Goal: Task Accomplishment & Management: Use online tool/utility

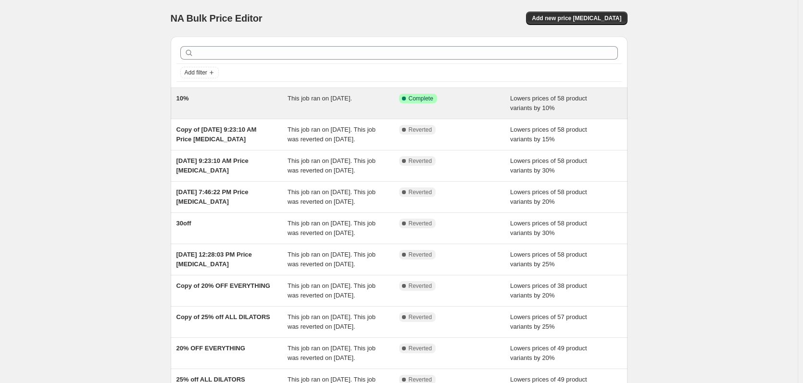
click at [279, 105] on div "10%" at bounding box center [231, 103] width 111 height 19
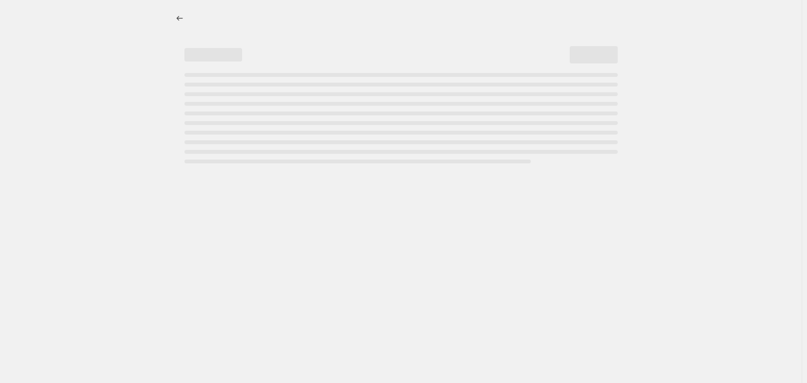
select select "percentage"
select select "vendor"
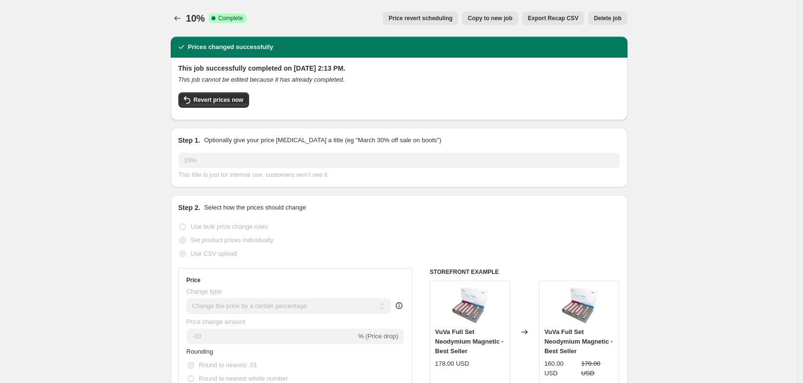
click at [445, 21] on span "Price revert scheduling" at bounding box center [420, 18] width 64 height 8
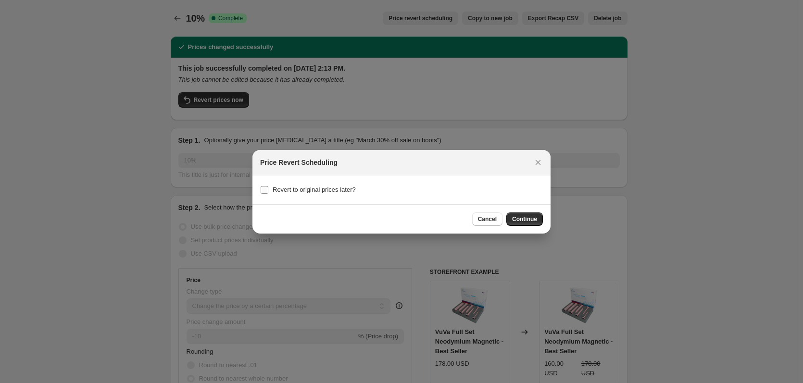
click at [320, 191] on span "Revert to original prices later?" at bounding box center [313, 189] width 83 height 7
click at [268, 191] on input "Revert to original prices later?" at bounding box center [264, 190] width 8 height 8
checkbox input "true"
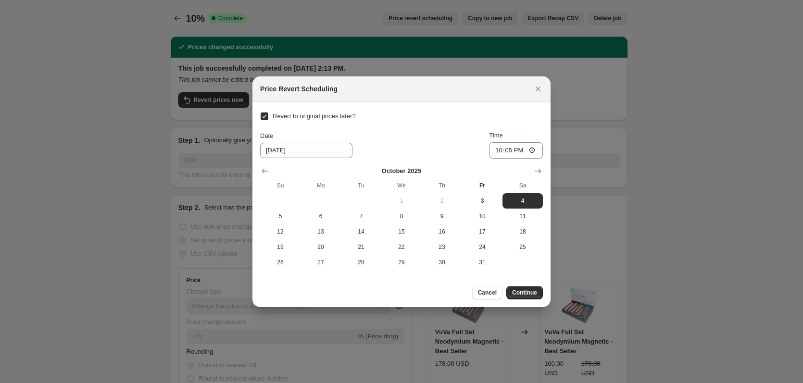
click at [321, 190] on th "Mo" at bounding box center [320, 185] width 40 height 15
click at [486, 294] on span "Cancel" at bounding box center [487, 293] width 19 height 8
checkbox input "false"
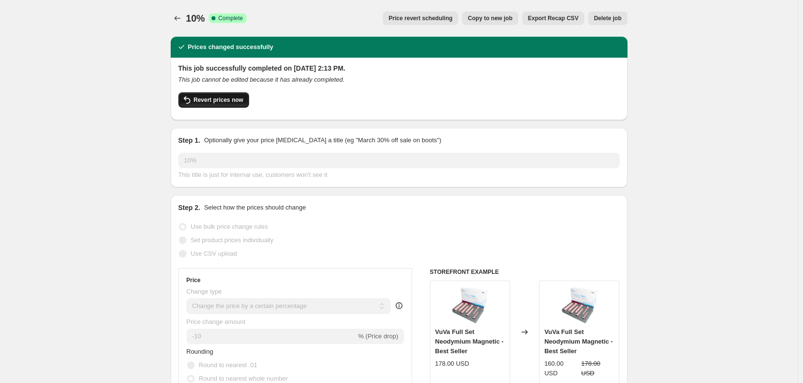
click at [213, 102] on span "Revert prices now" at bounding box center [219, 100] width 50 height 8
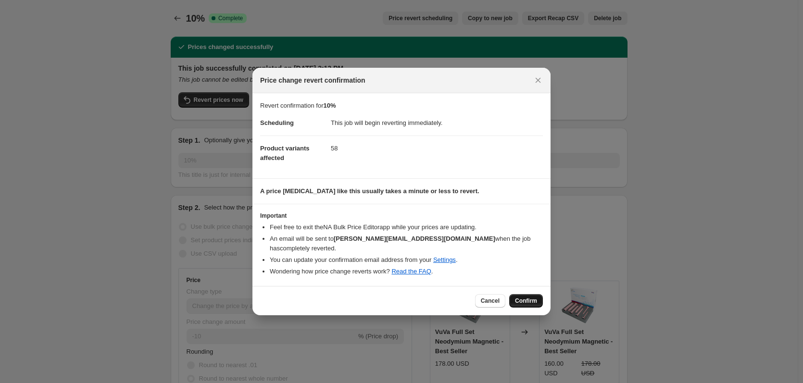
click at [529, 300] on span "Confirm" at bounding box center [526, 301] width 22 height 8
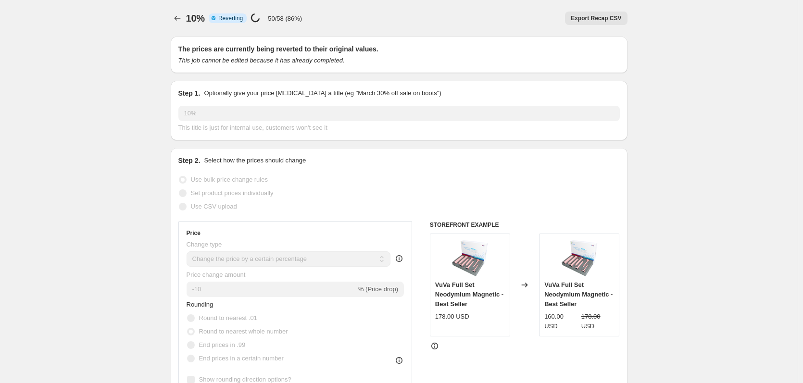
select select "percentage"
select select "vendor"
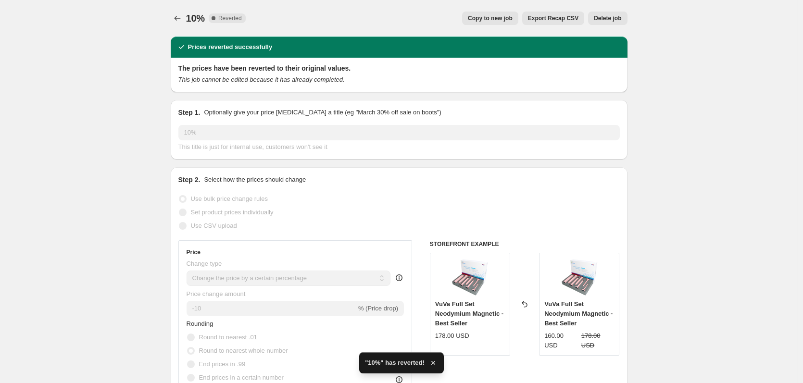
click at [494, 16] on span "Copy to new job" at bounding box center [490, 18] width 45 height 8
select select "percentage"
select select "vendor"
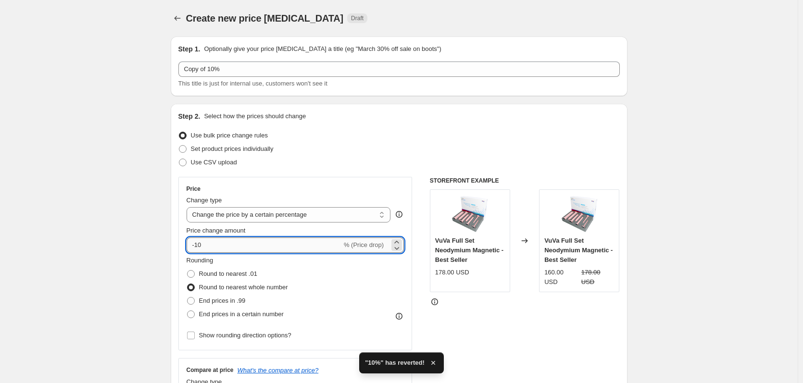
click at [221, 245] on input "-10" at bounding box center [263, 244] width 155 height 15
type input "-1"
type input "-20"
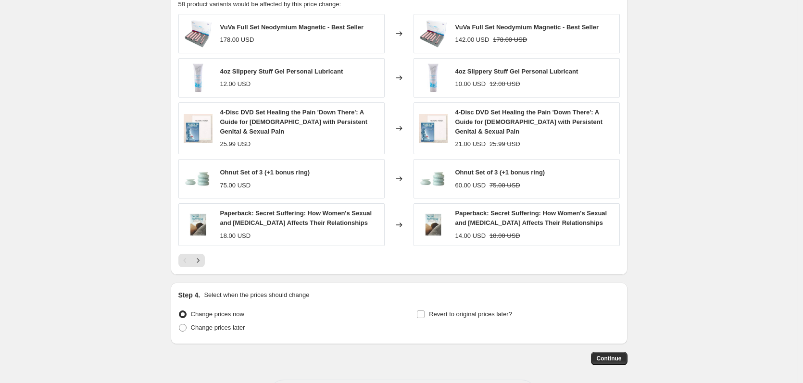
scroll to position [702, 0]
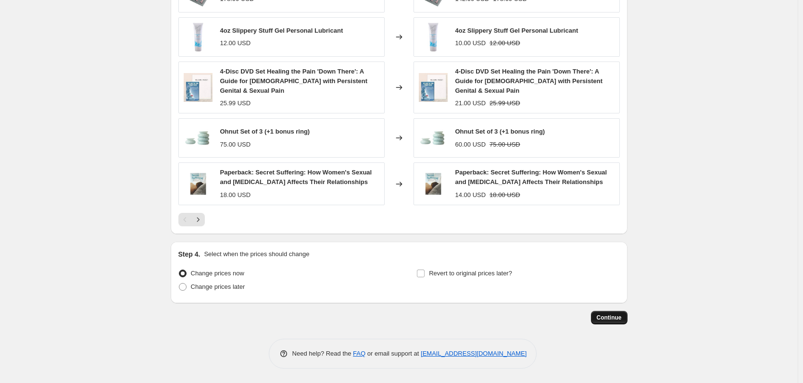
click at [618, 321] on span "Continue" at bounding box center [608, 318] width 25 height 8
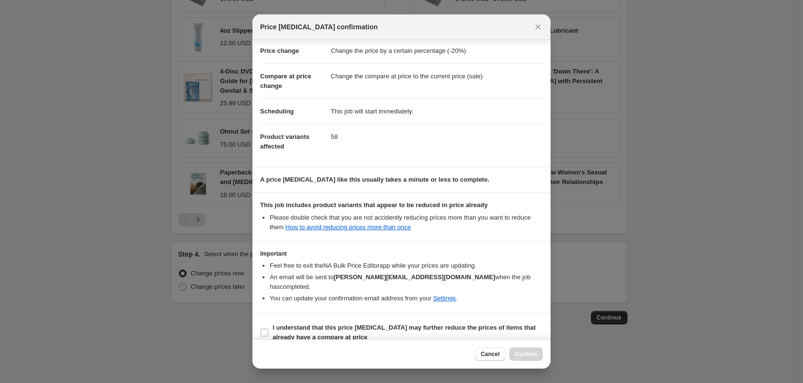
scroll to position [22, 0]
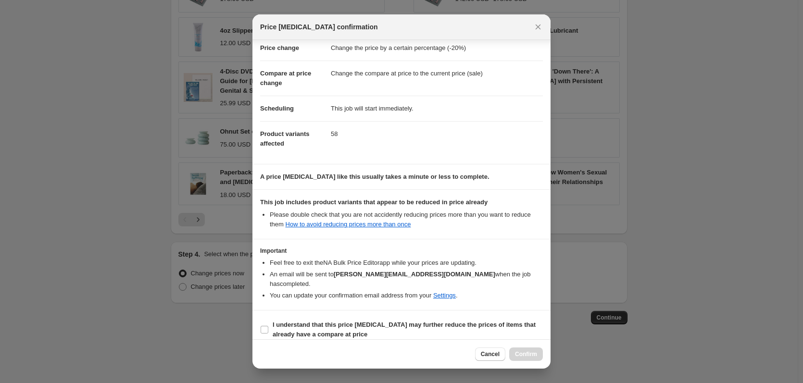
click at [527, 357] on div "Cancel Confirm" at bounding box center [509, 353] width 68 height 13
click at [265, 326] on input "I understand that this price [MEDICAL_DATA] may further reduce the prices of it…" at bounding box center [264, 330] width 8 height 8
checkbox input "true"
click at [523, 355] on span "Confirm" at bounding box center [526, 354] width 22 height 8
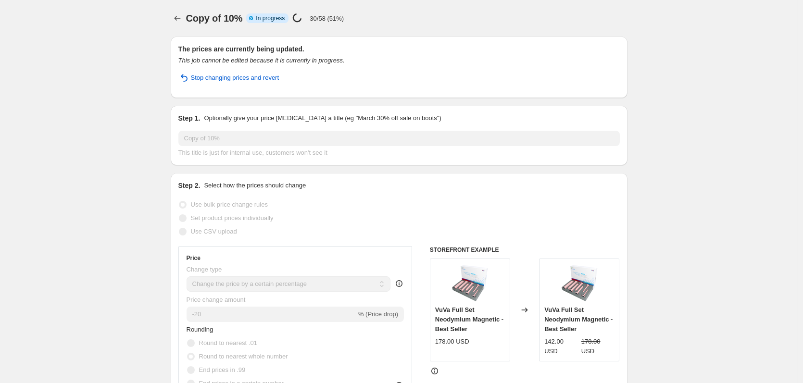
select select "percentage"
select select "vendor"
